Goal: Task Accomplishment & Management: Manage account settings

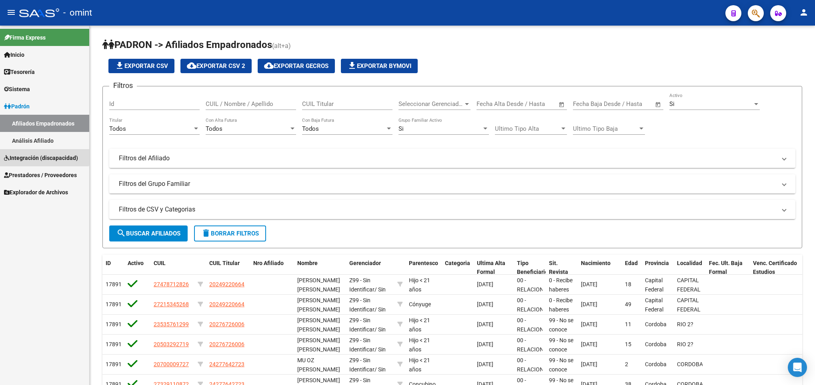
click at [43, 150] on link "Integración (discapacidad)" at bounding box center [44, 157] width 89 height 17
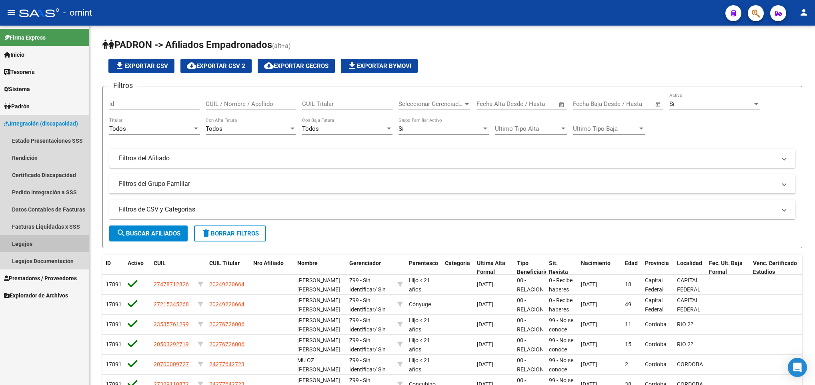
click at [42, 243] on link "Legajos" at bounding box center [44, 243] width 89 height 17
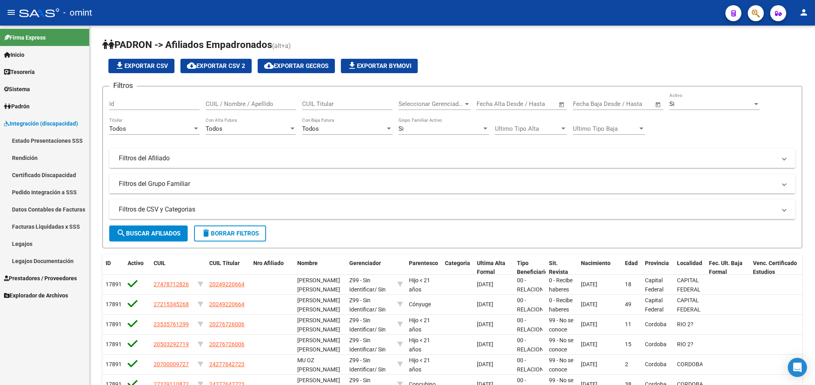
click at [18, 243] on link "Legajos" at bounding box center [44, 243] width 89 height 17
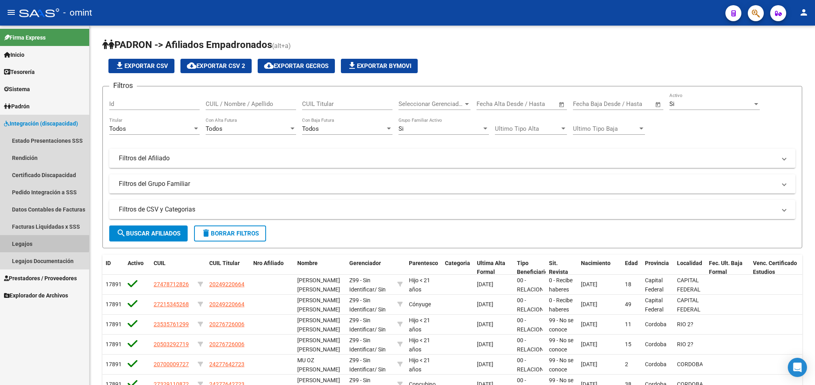
click at [28, 240] on link "Legajos" at bounding box center [44, 243] width 89 height 17
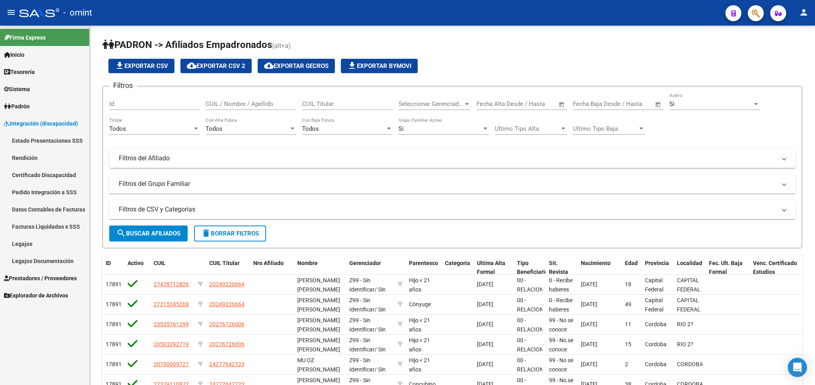
click at [40, 241] on link "Legajos" at bounding box center [44, 243] width 89 height 17
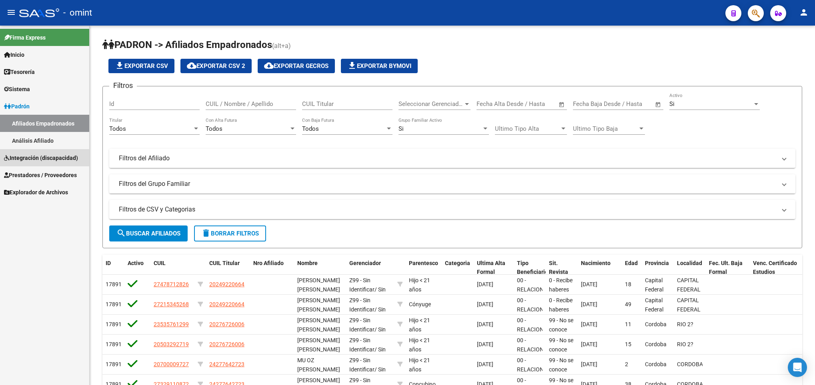
click at [37, 158] on span "Integración (discapacidad)" at bounding box center [41, 158] width 74 height 9
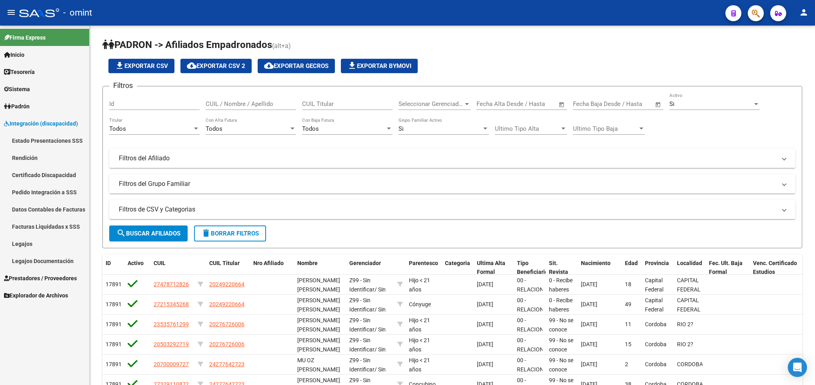
click at [32, 243] on link "Legajos" at bounding box center [44, 243] width 89 height 17
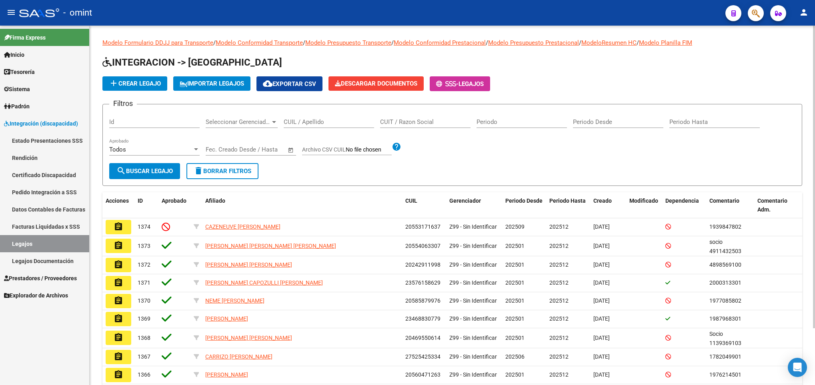
click at [329, 117] on div "CUIL / Apellido" at bounding box center [329, 119] width 90 height 17
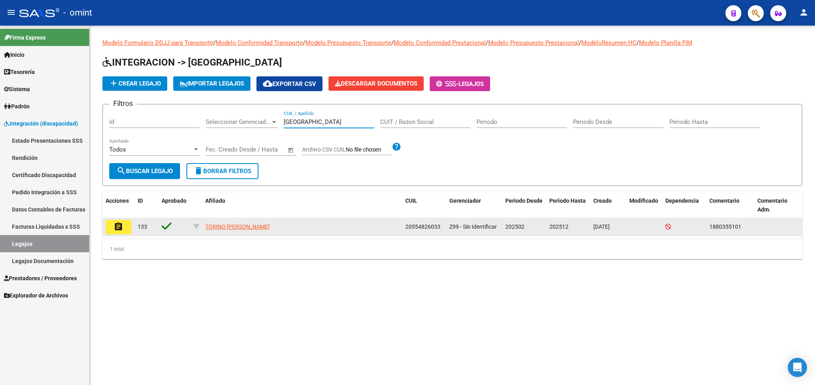
type input "torino"
click at [114, 230] on mat-icon "assignment" at bounding box center [119, 227] width 10 height 10
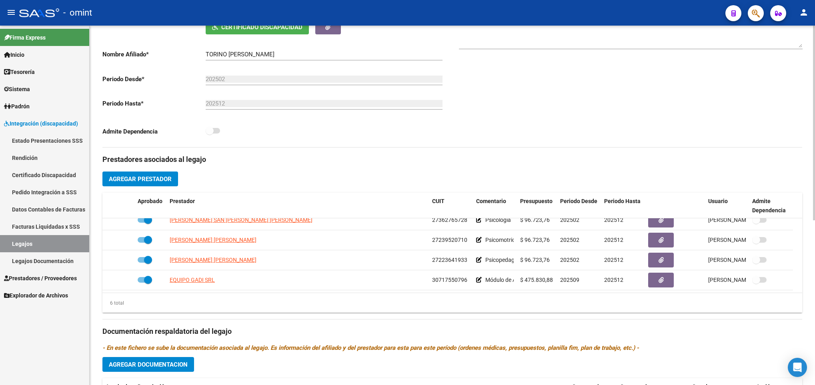
scroll to position [124, 0]
